Goal: Task Accomplishment & Management: Complete application form

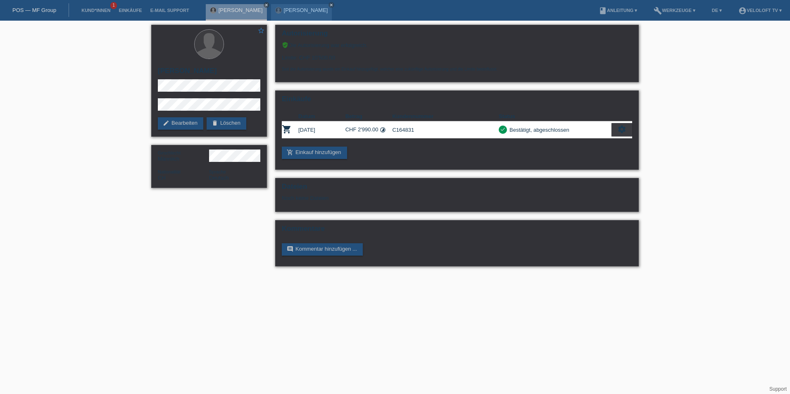
click at [36, 14] on div "POS — MF Group" at bounding box center [34, 10] width 69 height 14
click at [46, 5] on div "POS — MF Group" at bounding box center [34, 10] width 69 height 14
click at [44, 6] on div "POS — MF Group" at bounding box center [34, 10] width 69 height 14
click at [44, 11] on link "POS — MF Group" at bounding box center [34, 10] width 44 height 6
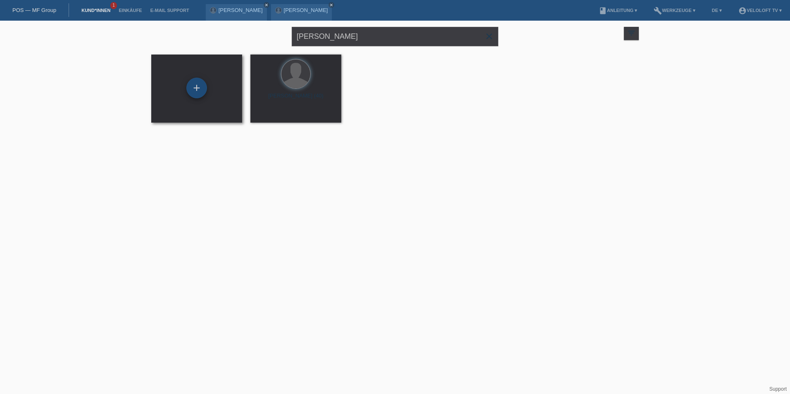
click at [199, 86] on div "+" at bounding box center [196, 88] width 21 height 21
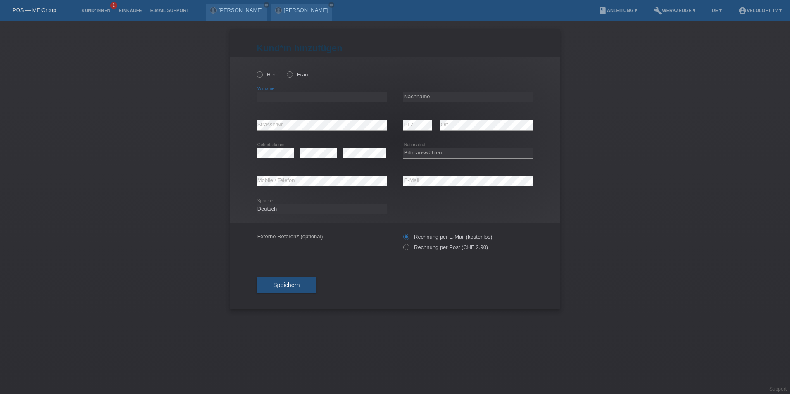
click at [274, 98] on input "text" at bounding box center [322, 97] width 130 height 10
type input "Mario"
click at [264, 75] on label "Herr" at bounding box center [267, 74] width 21 height 6
click at [262, 75] on input "Herr" at bounding box center [259, 73] width 5 height 5
radio input "true"
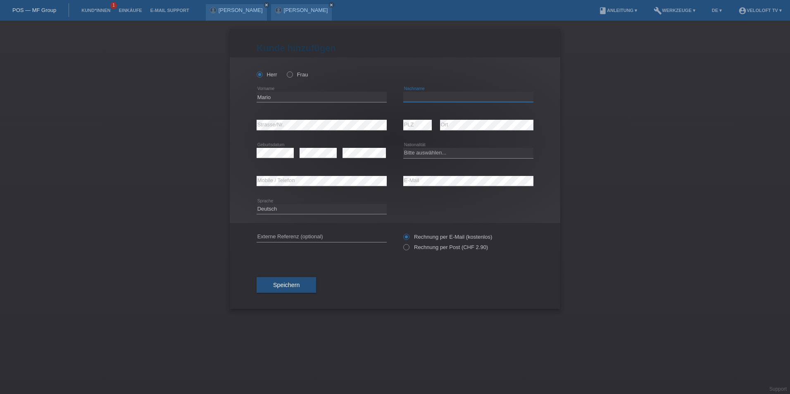
click at [455, 96] on input "text" at bounding box center [468, 97] width 130 height 10
type input "Chiappori"
click at [345, 164] on div "error" at bounding box center [364, 153] width 43 height 28
click at [434, 150] on select "Bitte auswählen... Schweiz Deutschland Liechtenstein Österreich ------------ Af…" at bounding box center [468, 153] width 130 height 10
click at [432, 154] on select "Bitte auswählen... Schweiz Deutschland Liechtenstein Österreich ------------ Af…" at bounding box center [468, 153] width 130 height 10
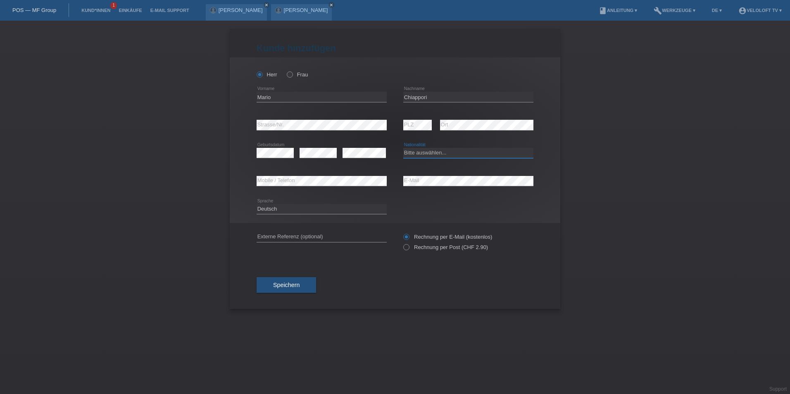
select select "CH"
click at [403, 148] on select "Bitte auswählen... Schweiz Deutschland Liechtenstein Österreich ------------ Af…" at bounding box center [468, 153] width 130 height 10
click at [300, 288] on button "Speichern" at bounding box center [286, 285] width 59 height 16
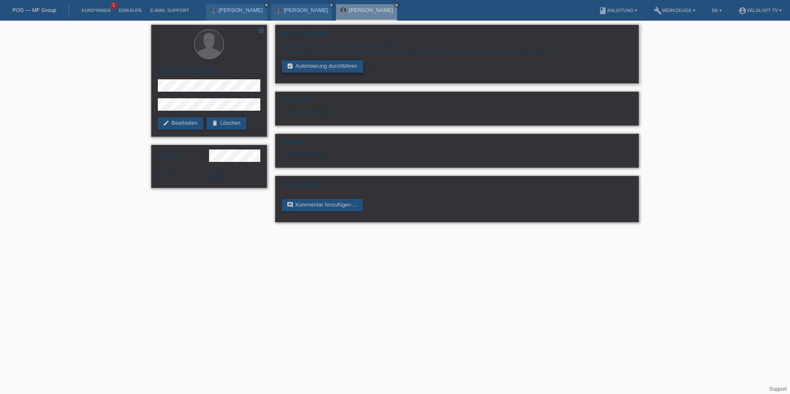
click at [336, 66] on link "assignment_turned_in Autorisierung durchführen" at bounding box center [322, 66] width 81 height 12
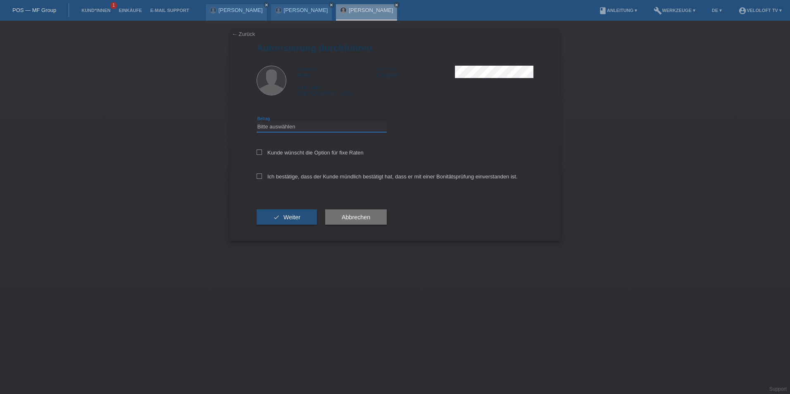
click at [273, 126] on select "Bitte auswählen CHF 1.00 - CHF 499.00 CHF 500.00 - CHF 1'999.00 CHF 2'000.00 - …" at bounding box center [322, 127] width 130 height 10
select select "3"
click at [257, 122] on select "Bitte auswählen CHF 1.00 - CHF 499.00 CHF 500.00 - CHF 1'999.00 CHF 2'000.00 - …" at bounding box center [322, 127] width 130 height 10
drag, startPoint x: 263, startPoint y: 154, endPoint x: 262, endPoint y: 183, distance: 29.3
click at [264, 154] on label "Kunde wünscht die Option für fixe Raten" at bounding box center [310, 153] width 107 height 6
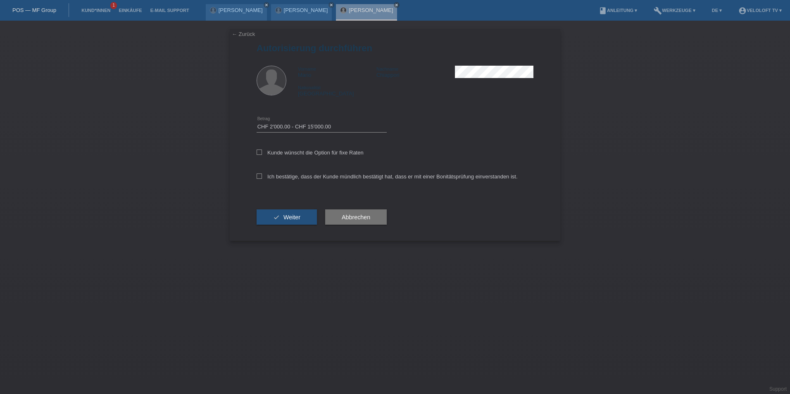
click at [262, 154] on input "Kunde wünscht die Option für fixe Raten" at bounding box center [259, 152] width 5 height 5
checkbox input "true"
click at [259, 176] on icon at bounding box center [259, 176] width 5 height 5
click at [259, 176] on input "Ich bestätige, dass der Kunde mündlich bestätigt hat, dass er mit einer Bonität…" at bounding box center [259, 176] width 5 height 5
checkbox input "true"
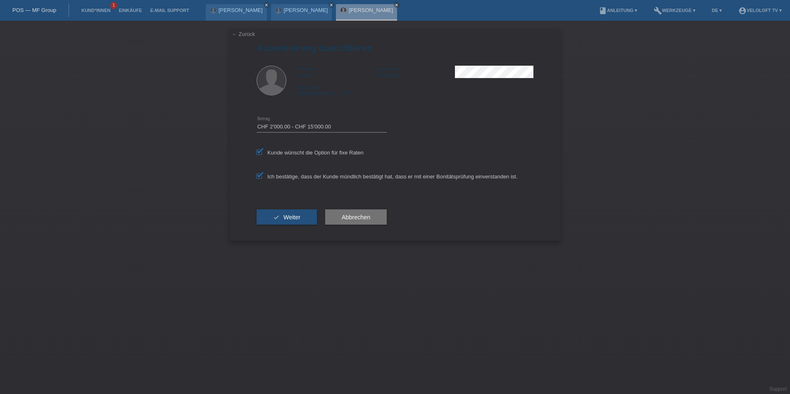
click at [280, 225] on div "check Weiter" at bounding box center [287, 217] width 60 height 48
click at [283, 221] on button "check Weiter" at bounding box center [287, 217] width 60 height 16
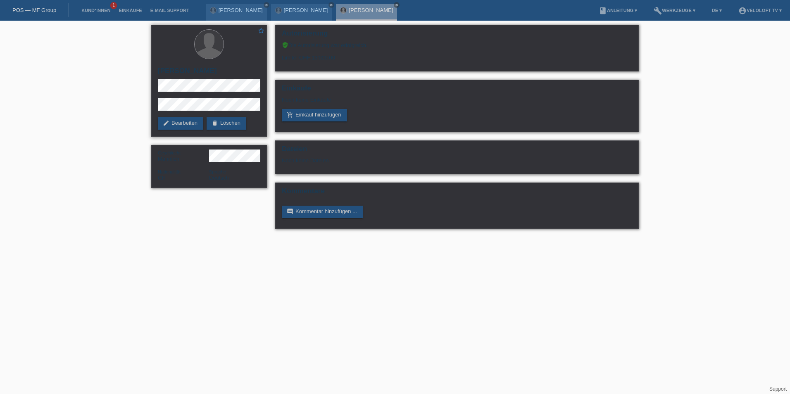
click at [195, 71] on h2 "[PERSON_NAME]" at bounding box center [209, 73] width 102 height 12
click at [195, 70] on h2 "[PERSON_NAME]" at bounding box center [209, 73] width 102 height 12
copy h2 "Chiappori"
click at [219, 100] on div "star_border Mario Chiappori edit Bearbeiten delete Löschen" at bounding box center [209, 81] width 116 height 112
drag, startPoint x: 157, startPoint y: 100, endPoint x: 155, endPoint y: 107, distance: 7.1
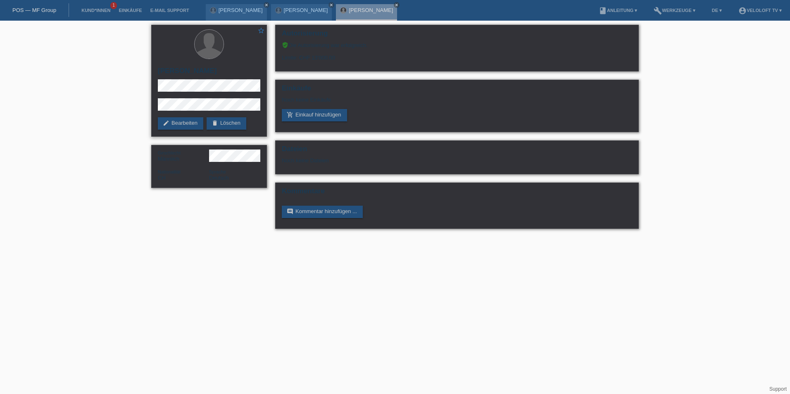
click at [155, 107] on div "star_border Mario Chiappori edit Bearbeiten delete Löschen" at bounding box center [209, 81] width 116 height 112
click at [183, 122] on link "edit Bearbeiten" at bounding box center [180, 123] width 45 height 12
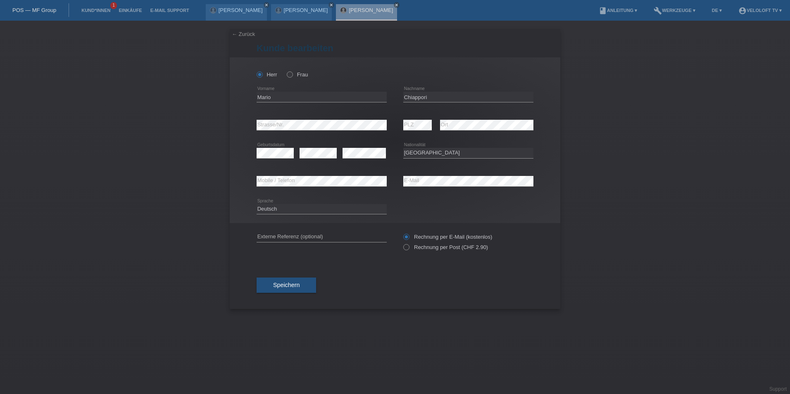
select select "CH"
click at [300, 297] on div "Speichern" at bounding box center [395, 285] width 277 height 48
click at [300, 295] on div "Speichern" at bounding box center [395, 285] width 277 height 48
click at [292, 276] on div "Speichern" at bounding box center [395, 285] width 277 height 48
click at [287, 294] on div "Speichern" at bounding box center [395, 285] width 277 height 48
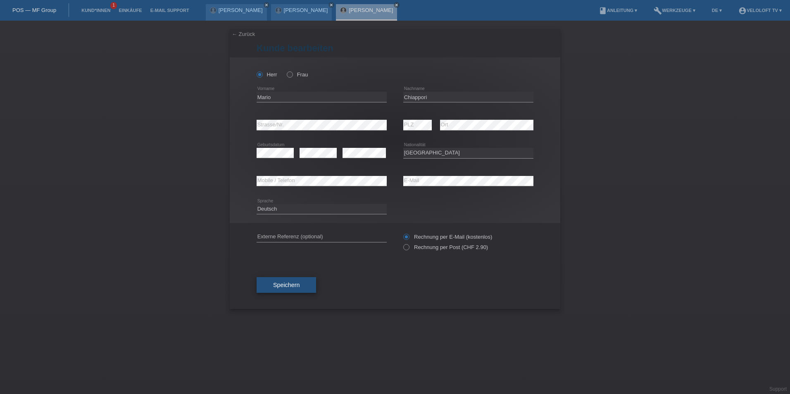
click at [289, 288] on button "Speichern" at bounding box center [286, 285] width 59 height 16
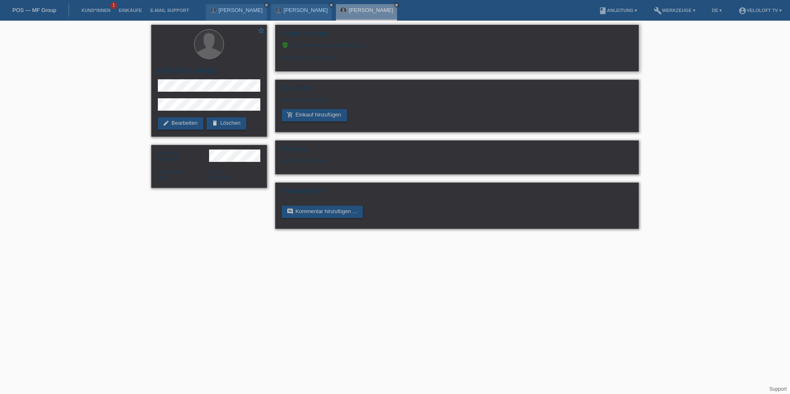
drag, startPoint x: 290, startPoint y: 42, endPoint x: 401, endPoint y: 42, distance: 110.7
click at [401, 42] on div "verified_user Die Autorisierung war erfolgreich." at bounding box center [457, 45] width 350 height 7
copy div "Die Autorisierung war erfolgreich."
drag, startPoint x: 282, startPoint y: 57, endPoint x: 352, endPoint y: 54, distance: 70.3
click at [352, 54] on div "Limite: CHF 13'000.00" at bounding box center [457, 54] width 350 height 12
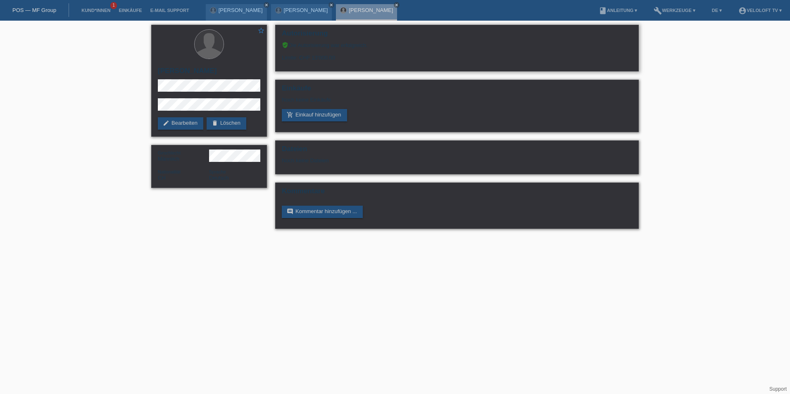
click at [349, 55] on div "Limite: CHF 13'000.00" at bounding box center [457, 54] width 350 height 12
drag, startPoint x: 349, startPoint y: 55, endPoint x: 275, endPoint y: 60, distance: 74.5
click at [275, 60] on div "Autorisierung verified_user Die Autorisierung war erfolgreich. Limite: CHF 13'0…" at bounding box center [457, 129] width 372 height 217
copy div "Limite: CHF 13'000.00"
click at [235, 80] on div "star_border Mario Chiappori edit Bearbeiten delete Löschen" at bounding box center [209, 81] width 116 height 112
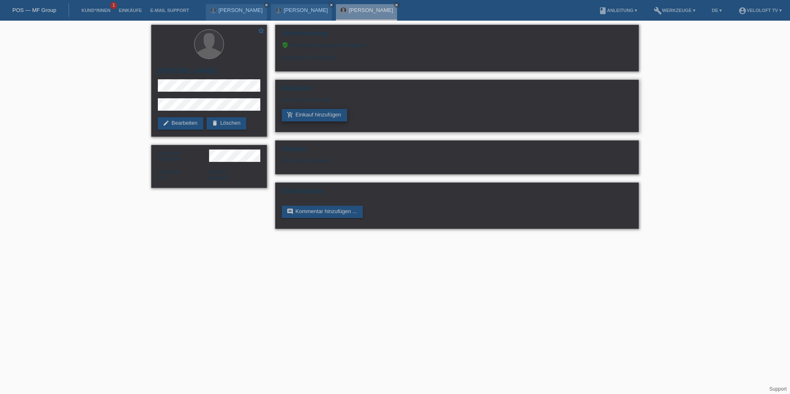
click at [319, 117] on link "add_shopping_cart Einkauf hinzufügen" at bounding box center [314, 115] width 65 height 12
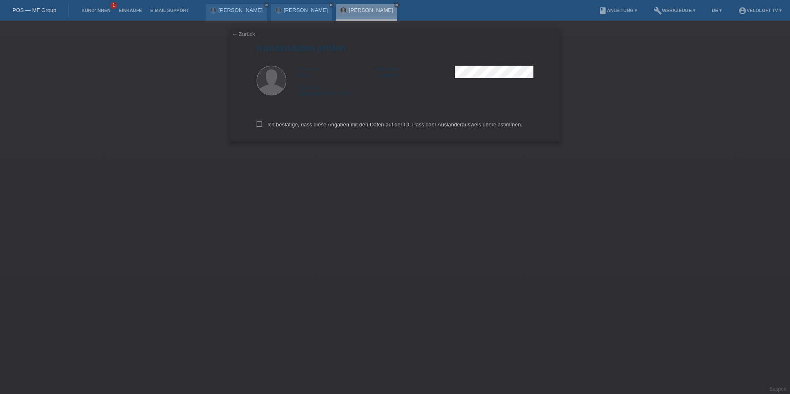
click at [259, 121] on div "Ich bestätige, dass diese Angaben mit den Daten auf der ID, Pass oder Ausländer…" at bounding box center [395, 123] width 277 height 36
click at [259, 125] on icon at bounding box center [259, 123] width 5 height 5
click at [259, 125] on input "Ich bestätige, dass diese Angaben mit den Daten auf der ID, Pass oder Ausländer…" at bounding box center [259, 123] width 5 height 5
checkbox input "true"
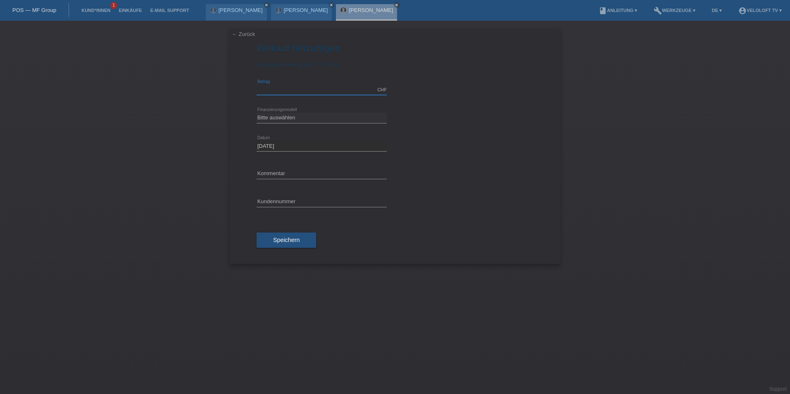
click at [281, 92] on input "text" at bounding box center [322, 90] width 130 height 10
type input "2990.00"
click at [285, 121] on select "Bitte auswählen Fixe Raten Kauf auf Rechnung mit Teilzahlungsoption" at bounding box center [322, 118] width 130 height 10
select select "77"
click at [257, 113] on select "Bitte auswählen Fixe Raten Kauf auf Rechnung mit Teilzahlungsoption" at bounding box center [322, 118] width 130 height 10
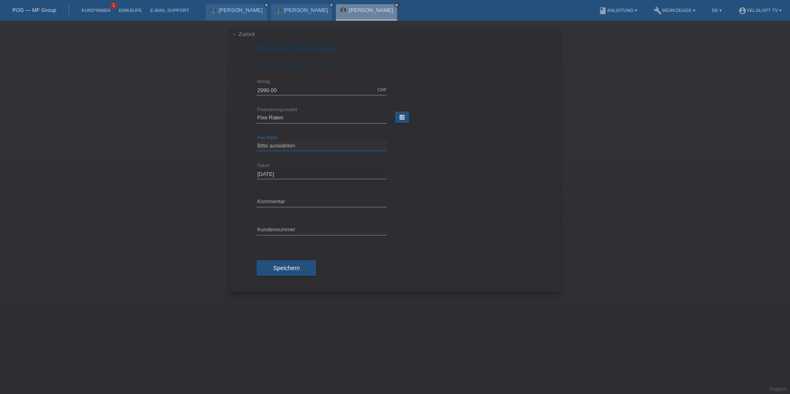
drag, startPoint x: 277, startPoint y: 143, endPoint x: 276, endPoint y: 148, distance: 5.0
click at [276, 143] on select "Bitte auswählen 4 Raten 5 Raten 6 Raten 7 Raten 8 Raten 9 Raten 10 Raten 11 Rat…" at bounding box center [322, 146] width 130 height 10
select select "202"
click at [257, 141] on select "Bitte auswählen 4 Raten 5 Raten 6 Raten 7 Raten 8 Raten 9 Raten 10 Raten 11 Rat…" at bounding box center [322, 146] width 130 height 10
click at [280, 204] on input "text" at bounding box center [322, 202] width 130 height 10
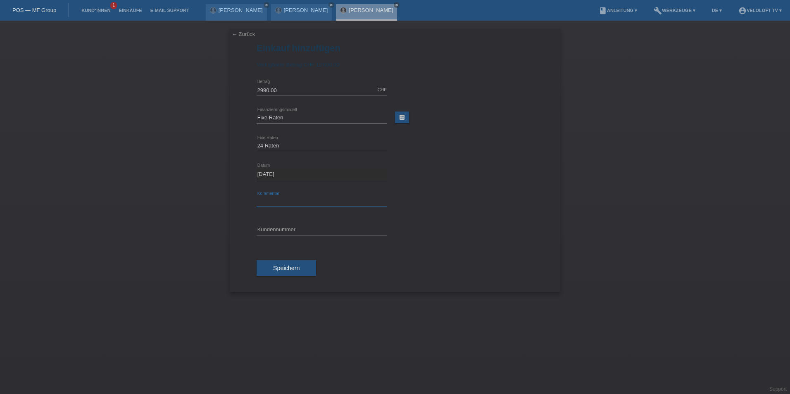
type input "Veloloft TV"
click at [283, 225] on input "text" at bounding box center [322, 230] width 130 height 10
paste input "C164838"
type input "C164838"
click at [286, 269] on span "Speichern" at bounding box center [286, 268] width 26 height 7
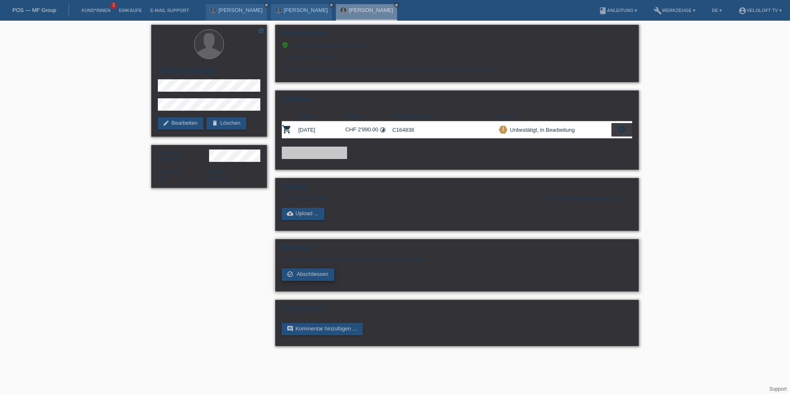
click at [312, 276] on span "Abschliessen" at bounding box center [313, 274] width 32 height 6
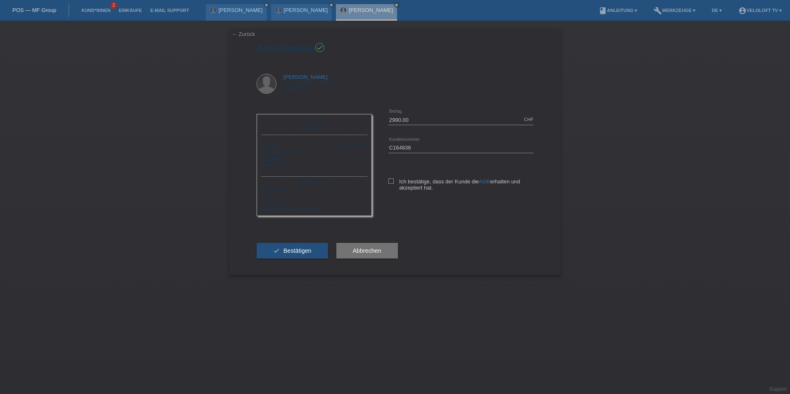
click at [387, 182] on div "2990.00 CHF error [GEOGRAPHIC_DATA] C164838 error AGB" at bounding box center [453, 156] width 162 height 101
click at [390, 180] on icon at bounding box center [390, 180] width 5 height 5
click at [390, 180] on input "Ich bestätige, dass der Kunde die AGB erhalten und akzeptiert hat." at bounding box center [390, 180] width 5 height 5
checkbox input "true"
click at [304, 254] on button "check Bestätigen" at bounding box center [292, 251] width 71 height 16
